Goal: Information Seeking & Learning: Check status

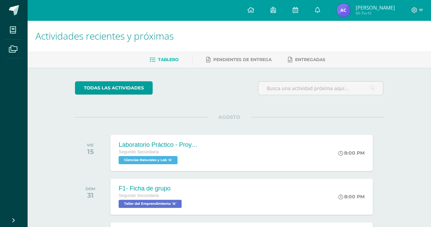
click at [361, 13] on span "Mi Perfil" at bounding box center [374, 13] width 39 height 6
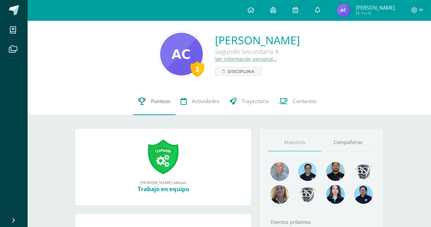
click at [158, 109] on link "Punteos" at bounding box center [154, 101] width 43 height 27
